Goal: Task Accomplishment & Management: Complete application form

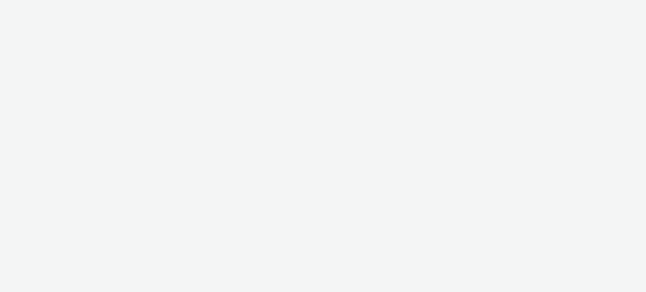
select select "ac009755-aa48-4799-8050-7a339a378eb8"
select select "79162ed7-0017-4339-93b0-3399b708648f"
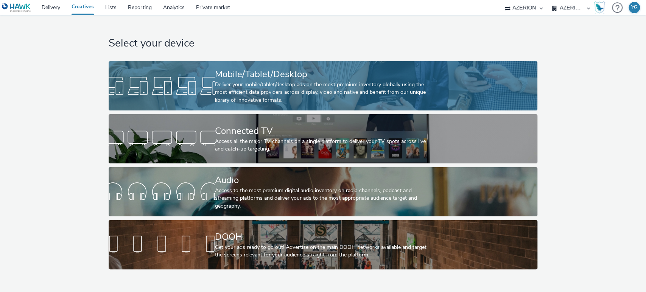
click at [218, 73] on div "Mobile/Tablet/Desktop" at bounding box center [321, 74] width 213 height 13
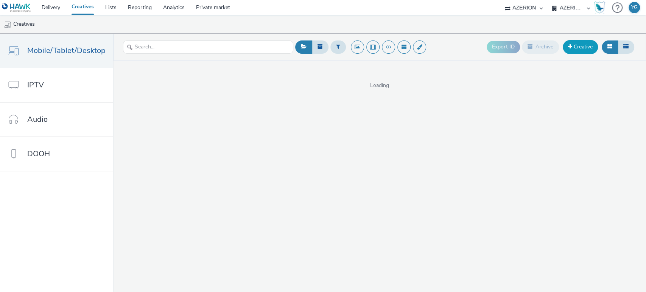
click at [585, 40] on link "Creative" at bounding box center [580, 47] width 35 height 14
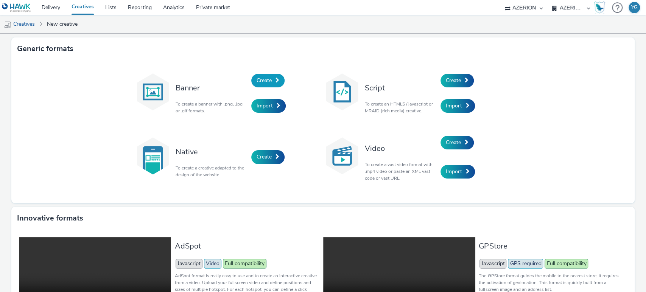
click at [273, 77] on link "Create" at bounding box center [267, 81] width 33 height 14
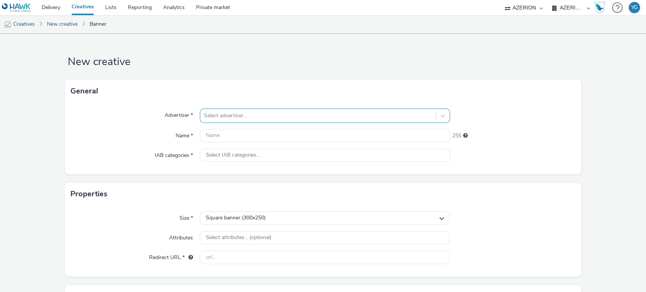
click at [235, 113] on div at bounding box center [318, 115] width 228 height 9
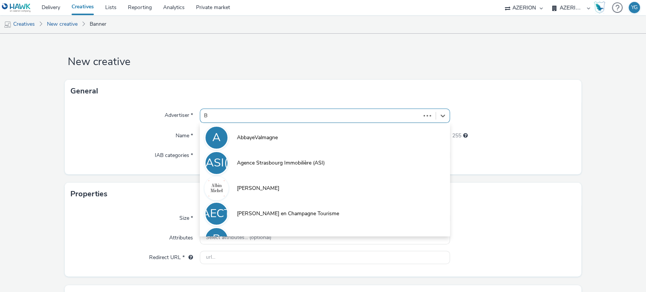
type input "B-"
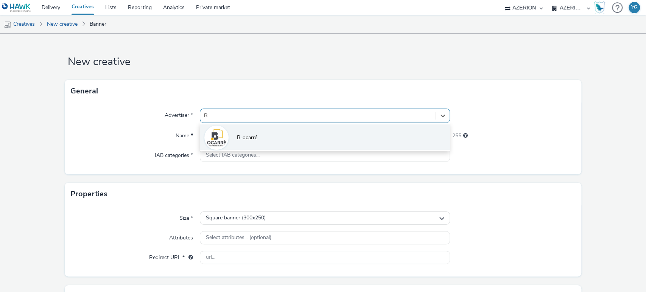
click at [239, 137] on span "B-ocarré" at bounding box center [247, 138] width 20 height 8
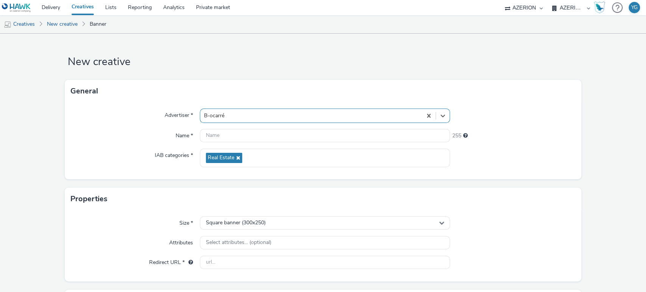
click at [245, 115] on div at bounding box center [311, 115] width 215 height 9
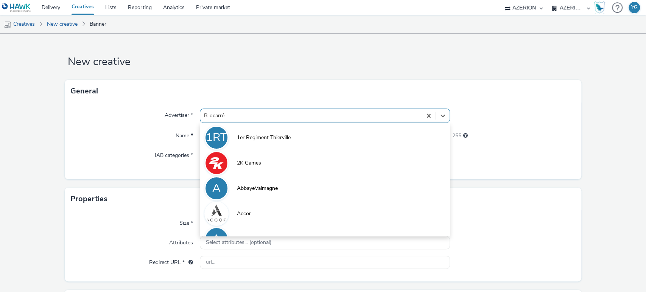
click at [502, 113] on div at bounding box center [512, 116] width 125 height 14
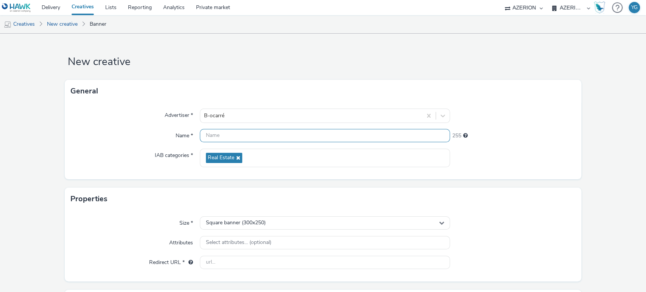
click at [283, 139] on input "text" at bounding box center [325, 135] width 251 height 13
paste input "Interstitial"
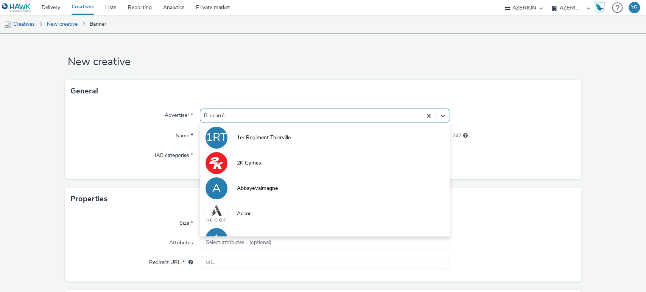
drag, startPoint x: 227, startPoint y: 114, endPoint x: 216, endPoint y: 114, distance: 11.0
click at [216, 114] on div at bounding box center [311, 115] width 215 height 9
click at [560, 120] on div at bounding box center [512, 116] width 125 height 14
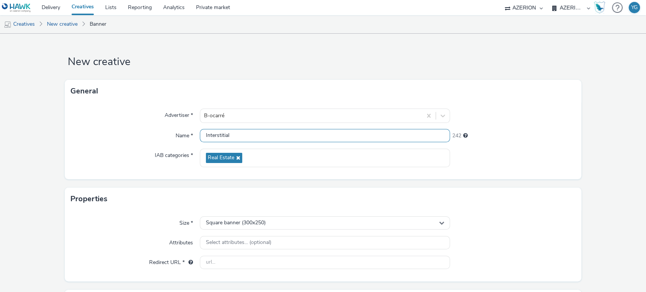
click at [236, 136] on input "Interstitial" at bounding box center [325, 135] width 251 height 13
paste input "[DEMOGRAPHIC_DATA] 1"
click at [205, 136] on input "Interstitial_Visuel 1" at bounding box center [325, 135] width 251 height 13
paste input "BO2"
click at [245, 136] on input "BO2_Interstitial_Visuel 1" at bounding box center [325, 135] width 251 height 13
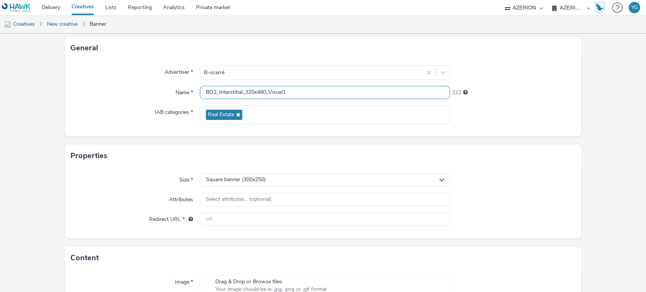
scroll to position [106, 0]
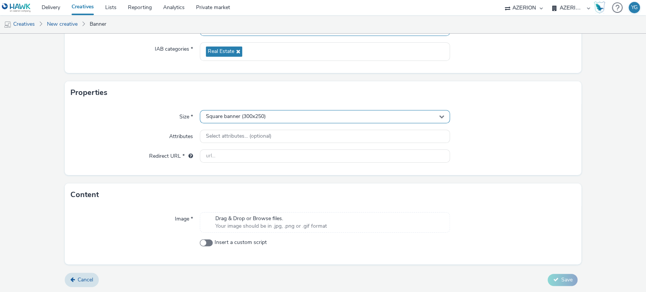
type input "BO2_Interstitial_320x480_Visuel1"
click at [253, 114] on span "Square banner (300x250)" at bounding box center [236, 117] width 60 height 6
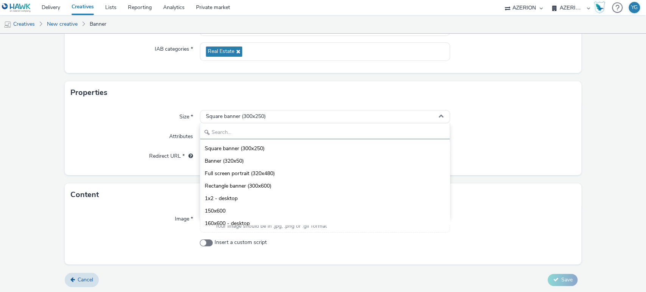
click at [237, 131] on input "text" at bounding box center [325, 132] width 250 height 13
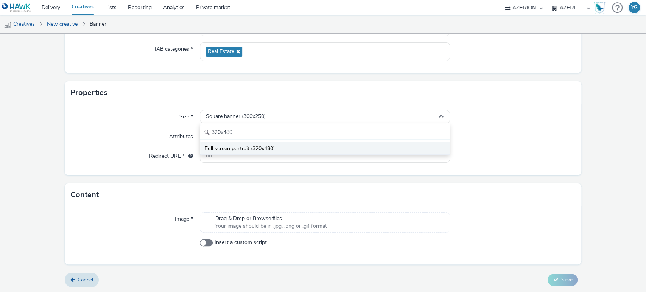
type input "320x480"
click at [250, 150] on span "Full screen portrait (320x480)" at bounding box center [240, 149] width 70 height 8
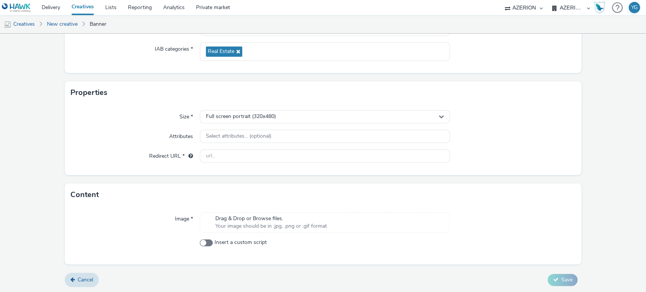
click at [520, 150] on div at bounding box center [512, 157] width 125 height 14
click at [241, 157] on input "text" at bounding box center [325, 156] width 251 height 13
paste input "[URL][DOMAIN_NAME]"
type input "[URL][DOMAIN_NAME]"
click at [309, 224] on span "Your image should be in .jpg, .png or .gif format" at bounding box center [271, 227] width 112 height 8
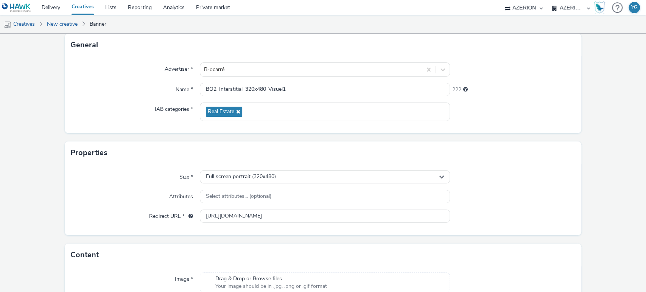
scroll to position [0, 0]
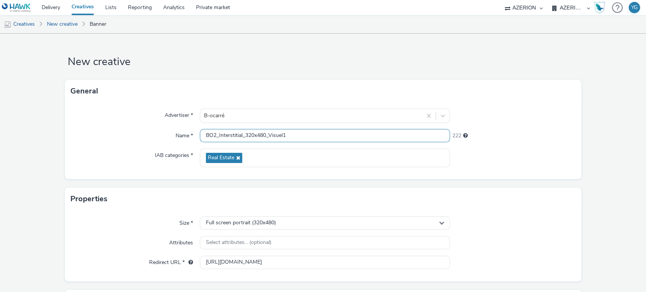
drag, startPoint x: 296, startPoint y: 136, endPoint x: 134, endPoint y: 128, distance: 162.2
click at [134, 128] on div "Advertiser * B-ocarré Name * BO2_Interstitial_320x480_Visuel1 222 IAB categorie…" at bounding box center [323, 141] width 517 height 77
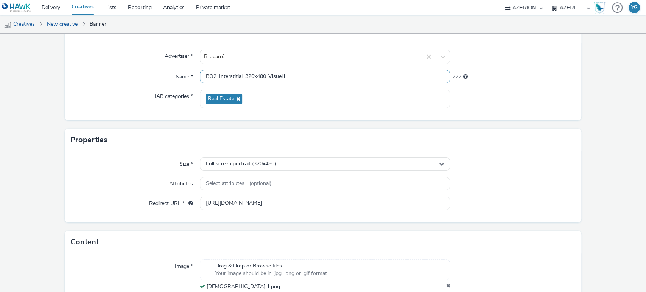
scroll to position [117, 0]
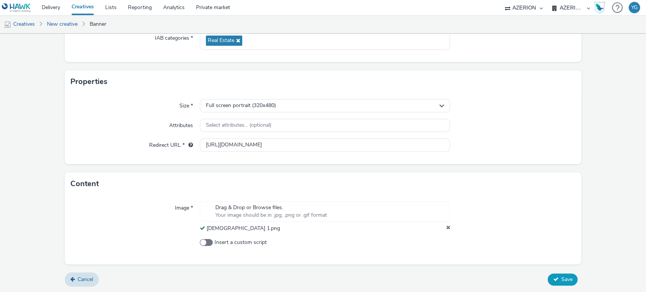
click at [558, 275] on button "Save" at bounding box center [563, 280] width 30 height 12
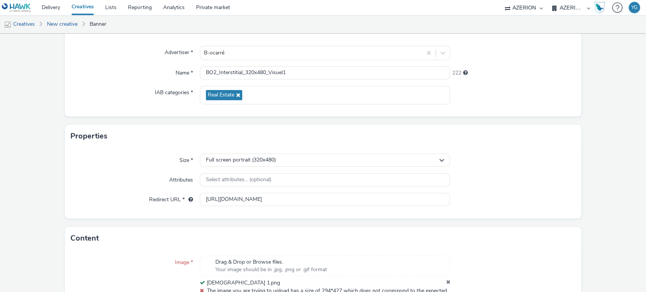
scroll to position [0, 0]
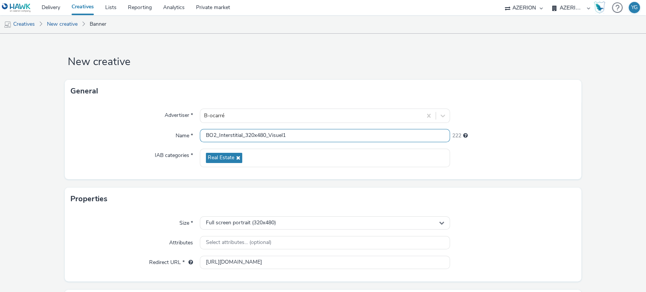
click at [287, 138] on input "BO2_Interstitial_320x480_Visuel1" at bounding box center [325, 135] width 251 height 13
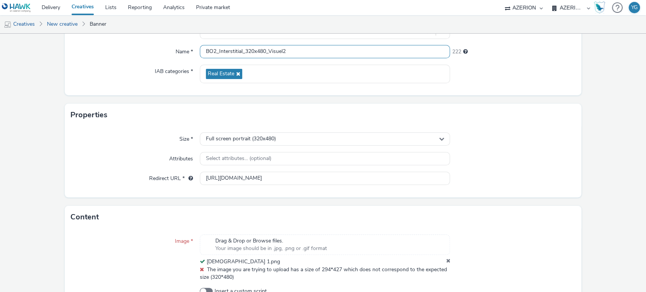
scroll to position [133, 0]
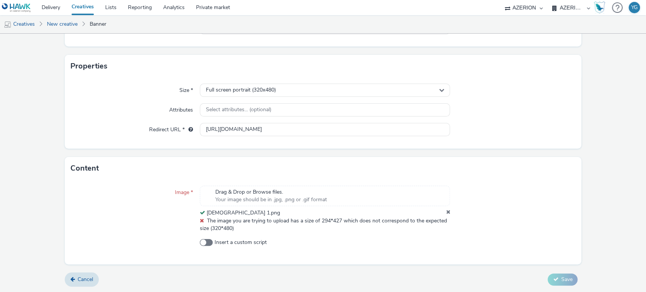
type input "BO2_Interstitial_320x480_Visuel2"
click at [264, 193] on span "Drag & Drop or Browse files." at bounding box center [271, 193] width 112 height 8
click at [446, 210] on icon at bounding box center [448, 213] width 4 height 8
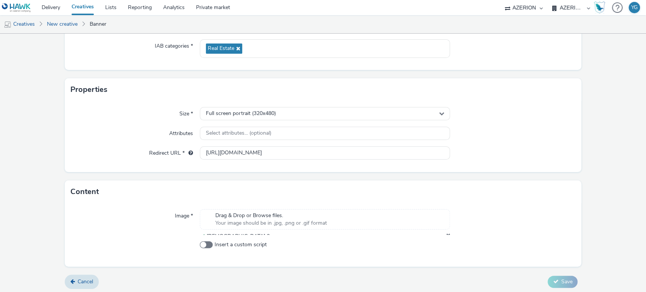
scroll to position [109, 0]
click at [340, 213] on div "Drag & Drop or Browse files. Your image should be in .jpg, .png or .gif format" at bounding box center [325, 219] width 251 height 20
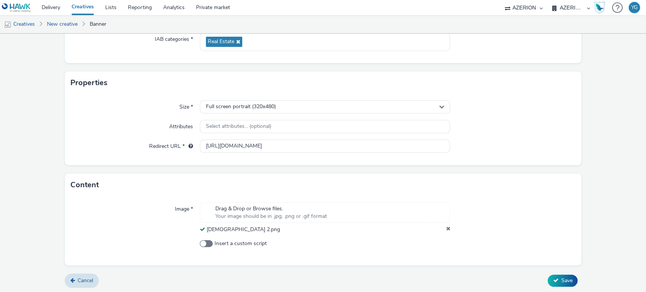
scroll to position [117, 0]
click at [552, 280] on button "Save" at bounding box center [563, 280] width 30 height 12
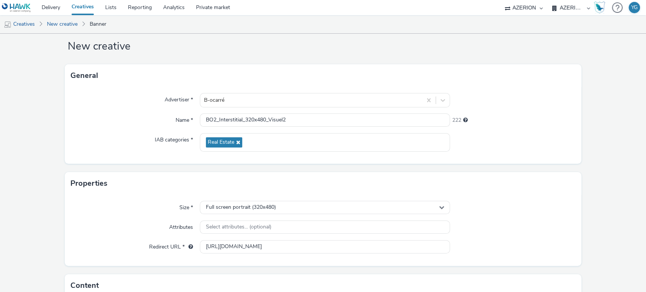
scroll to position [0, 0]
